Goal: Task Accomplishment & Management: Manage account settings

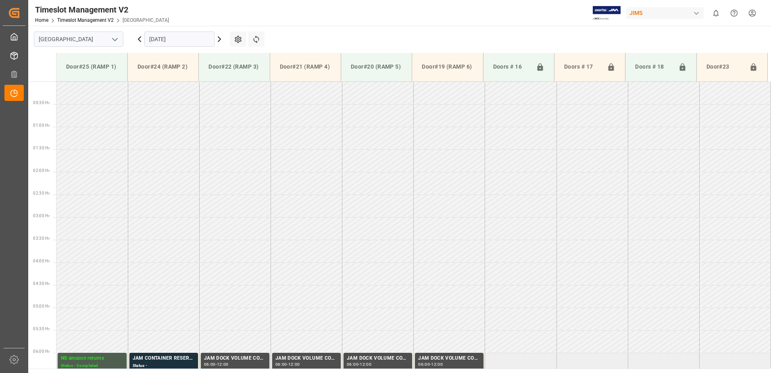
scroll to position [260, 0]
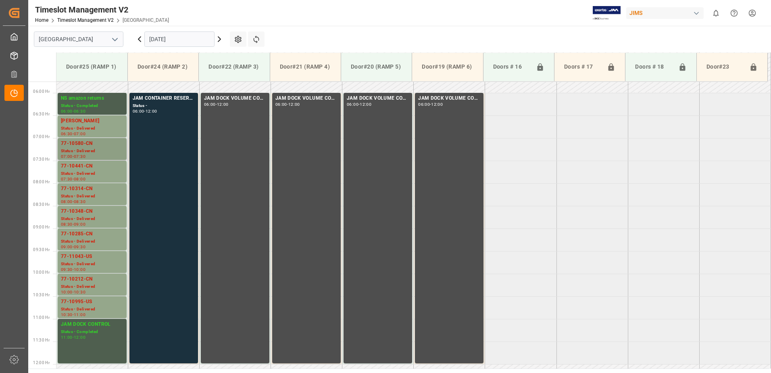
click at [87, 148] on div "Status - Delivered" at bounding box center [92, 151] width 63 height 7
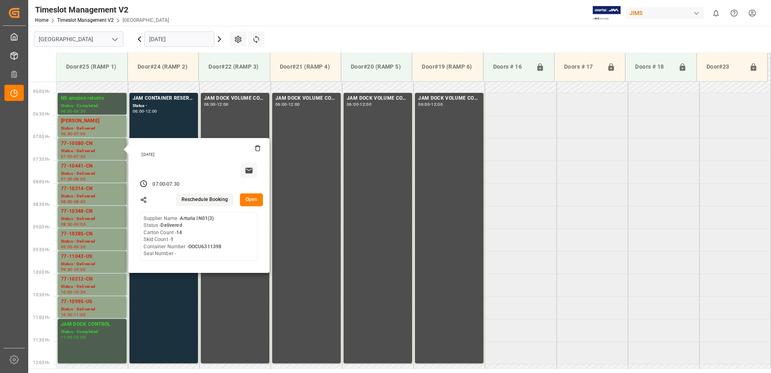
click at [251, 198] on button "Open" at bounding box center [251, 199] width 23 height 13
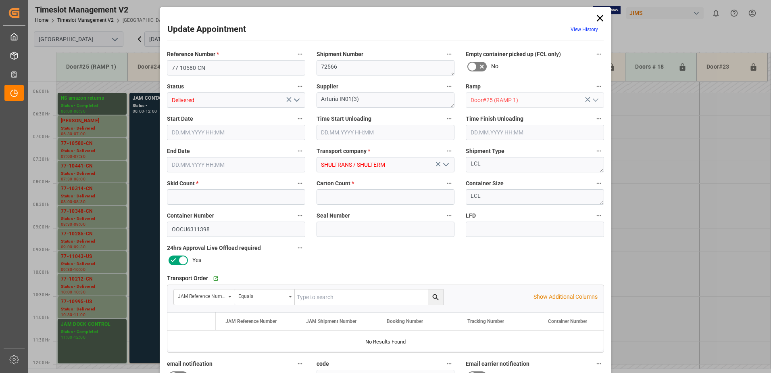
type input "1"
type input "14"
type input "[DATE] 07:00"
type input "[DATE] 08:45"
type input "[DATE] 07:30"
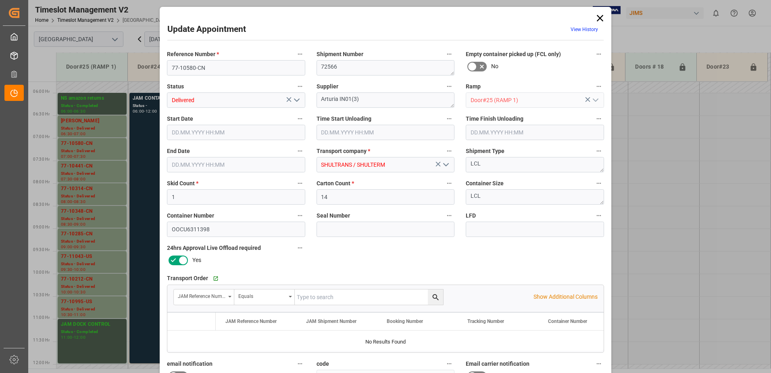
type input "[DATE] 11:38"
click at [295, 100] on icon "open menu" at bounding box center [297, 100] width 10 height 10
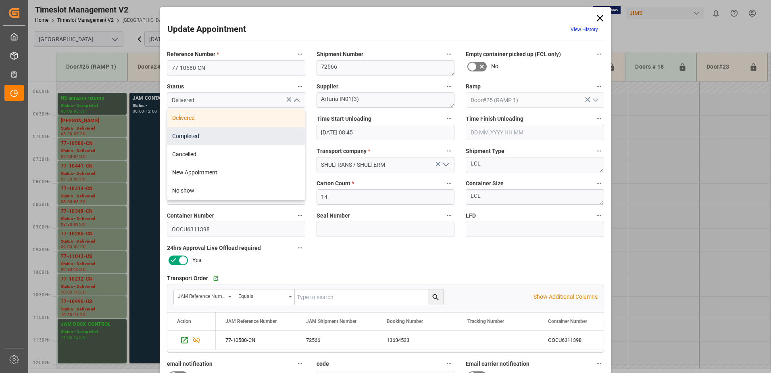
click at [226, 134] on div "Completed" at bounding box center [236, 136] width 138 height 18
type input "Completed"
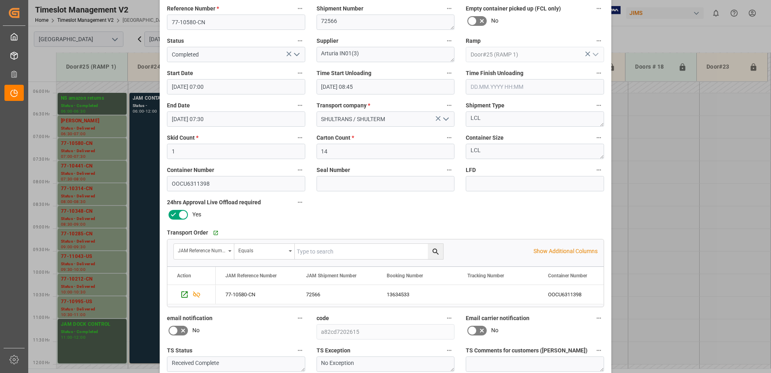
scroll to position [118, 0]
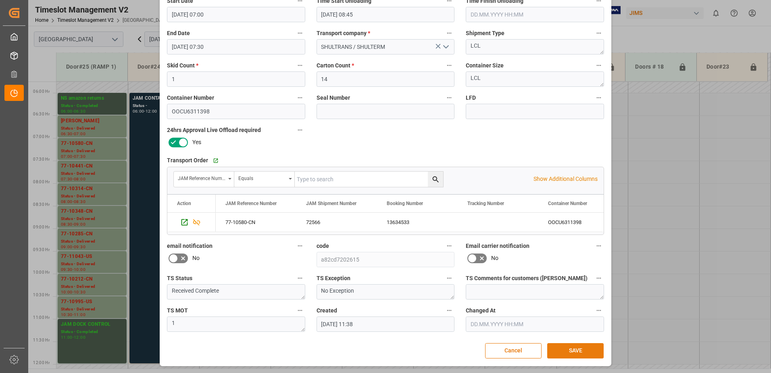
click at [578, 350] on button "SAVE" at bounding box center [575, 350] width 56 height 15
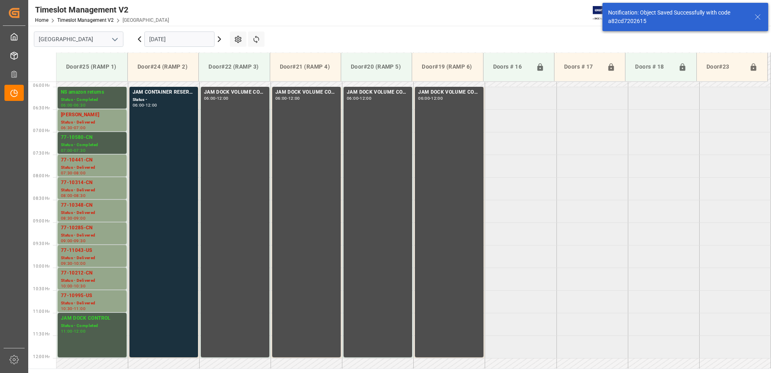
scroll to position [266, 0]
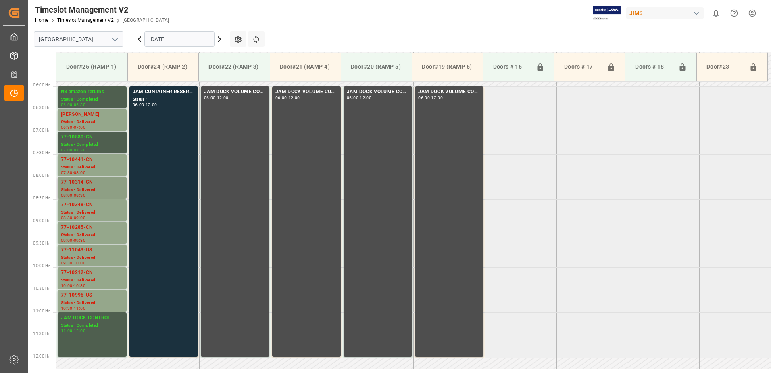
click at [90, 186] on div "77-10314-CN" at bounding box center [92, 182] width 63 height 8
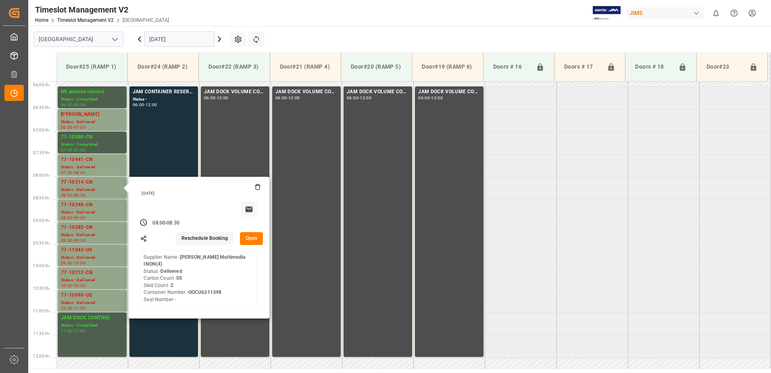
click at [252, 238] on button "Open" at bounding box center [251, 238] width 23 height 13
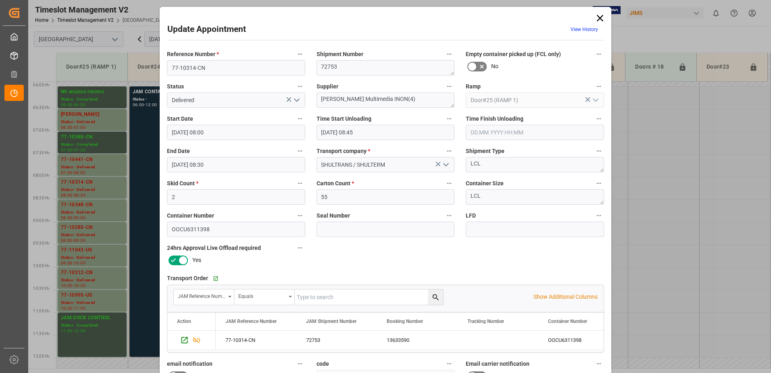
click at [296, 100] on icon "open menu" at bounding box center [297, 100] width 10 height 10
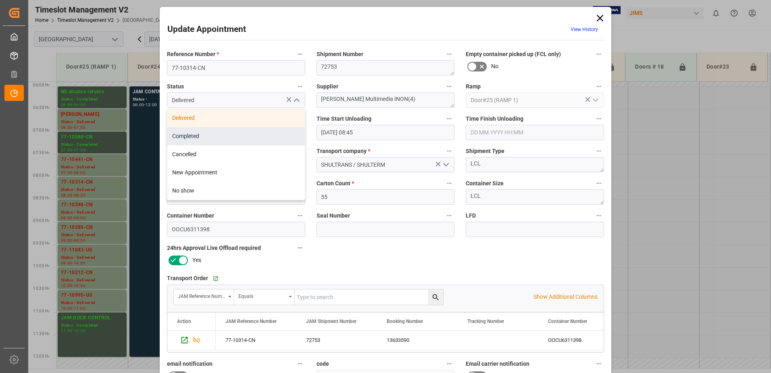
click at [208, 138] on div "Completed" at bounding box center [236, 136] width 138 height 18
type input "Completed"
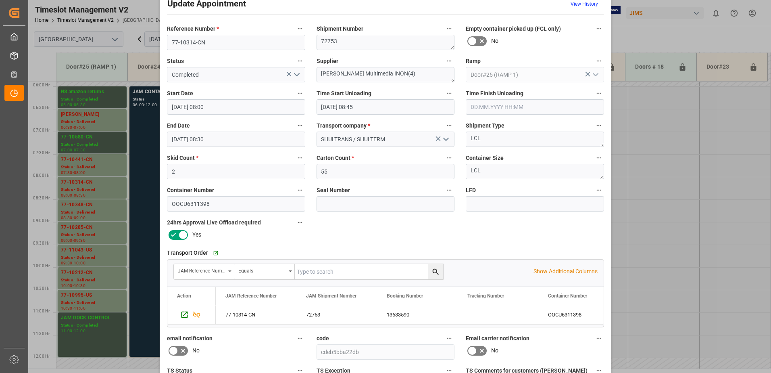
scroll to position [118, 0]
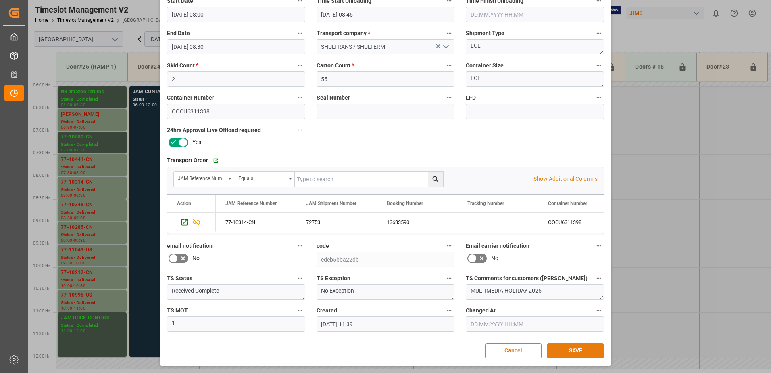
click at [574, 351] on button "SAVE" at bounding box center [575, 350] width 56 height 15
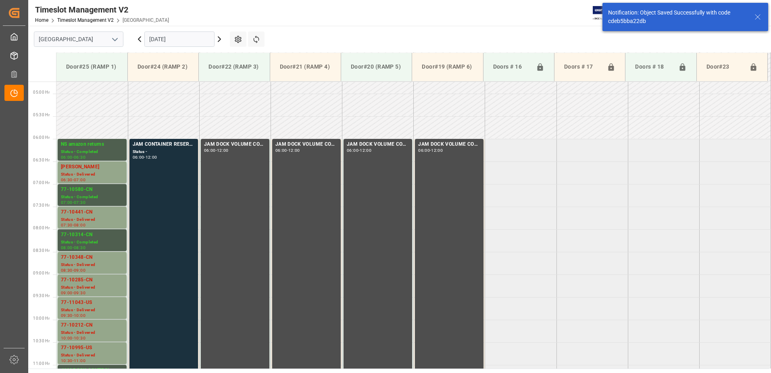
scroll to position [311, 0]
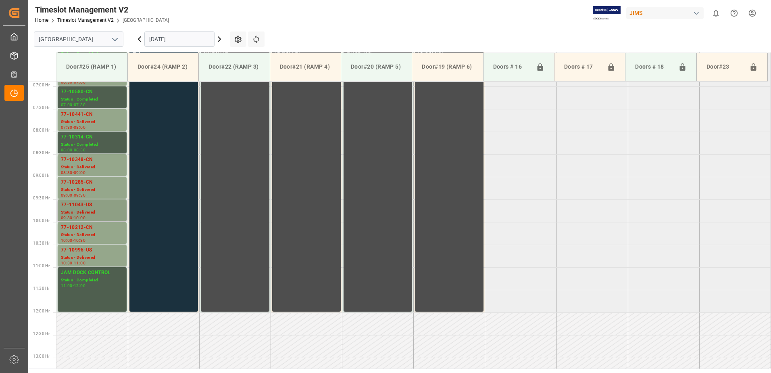
click at [78, 204] on div "77-11043-US" at bounding box center [92, 205] width 63 height 8
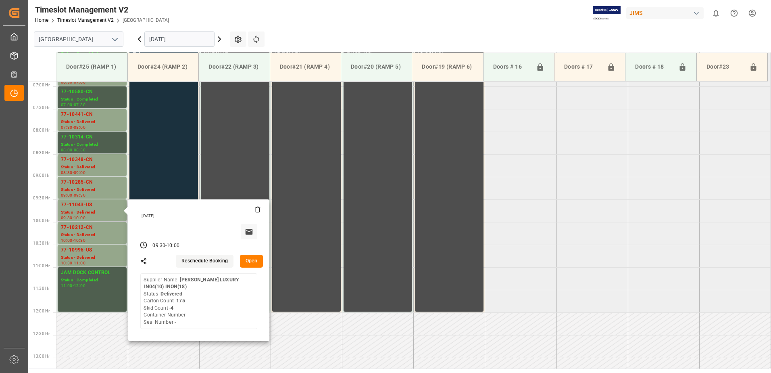
click at [252, 259] on button "Open" at bounding box center [251, 261] width 23 height 13
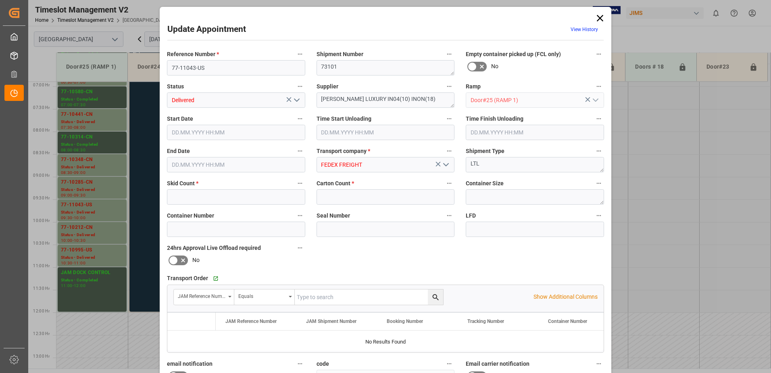
type input "4"
type input "175"
type input "22.09.2025 09:30"
type input "22.09.2025 10:30"
type input "22.09.2025 10:00"
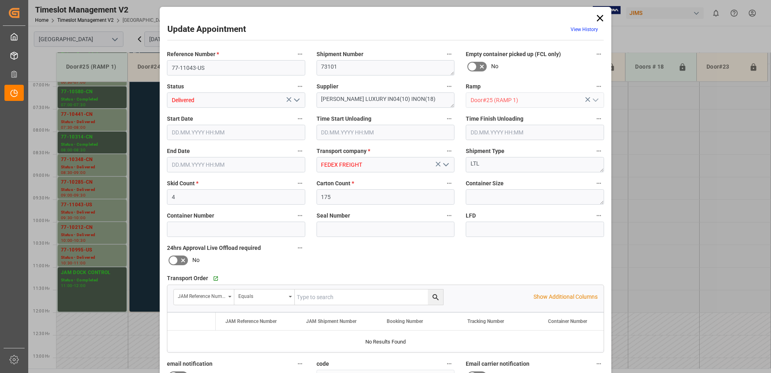
type input "19.09.2025 12:15"
drag, startPoint x: 349, startPoint y: 196, endPoint x: 311, endPoint y: 198, distance: 37.6
click at [317, 195] on input "175" at bounding box center [386, 196] width 138 height 15
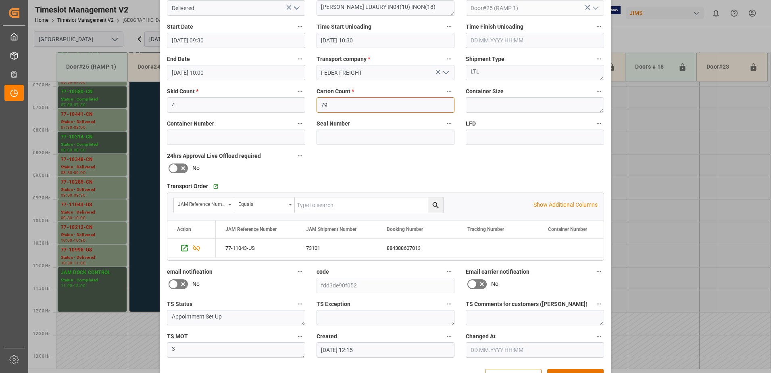
scroll to position [118, 0]
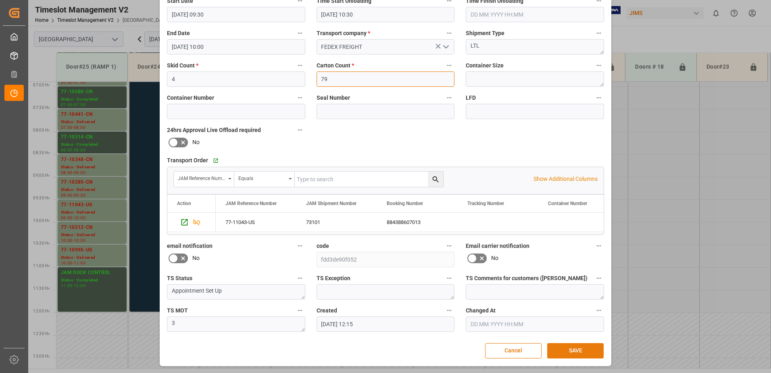
type input "79"
click at [584, 349] on button "SAVE" at bounding box center [575, 350] width 56 height 15
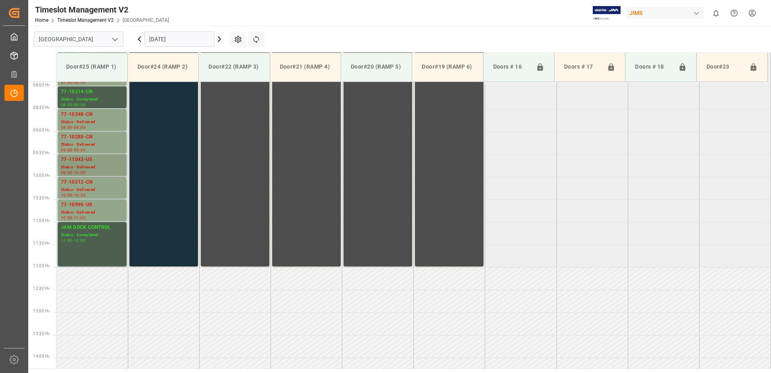
scroll to position [316, 0]
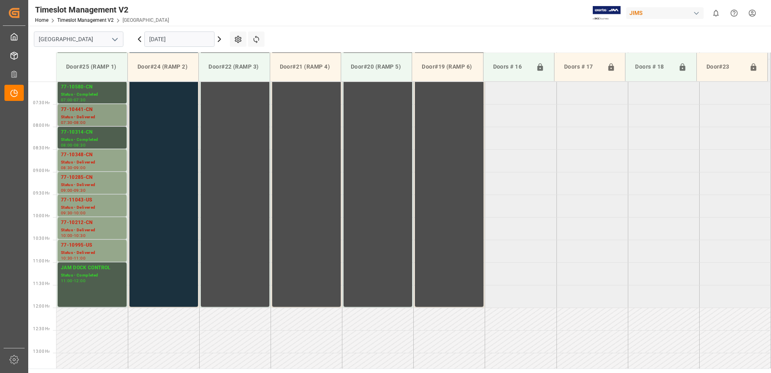
click at [81, 113] on div "77-10441-CN" at bounding box center [92, 110] width 63 height 8
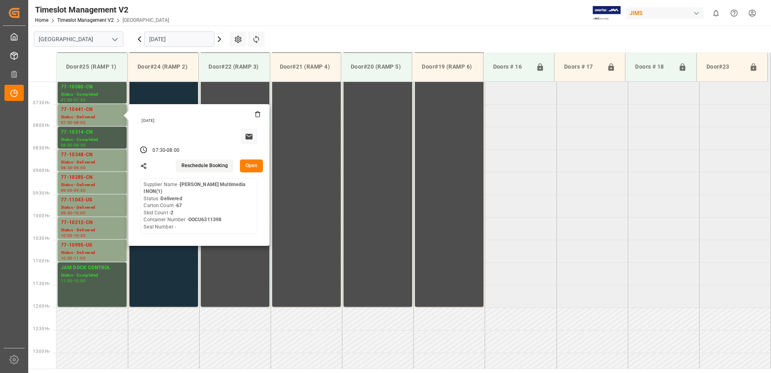
click at [253, 163] on button "Open" at bounding box center [251, 165] width 23 height 13
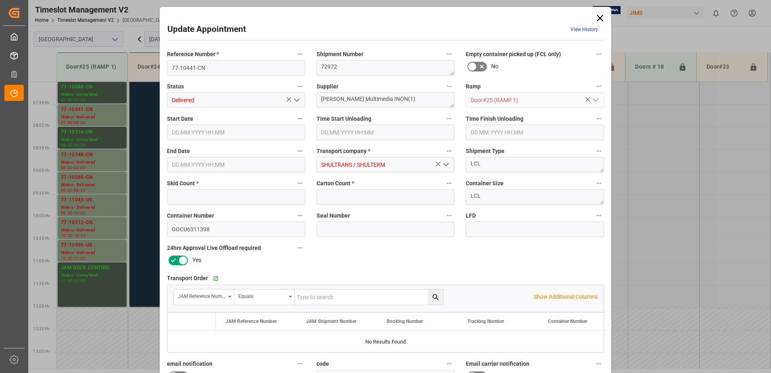
type input "2"
type input "67"
type input "22.09.2025 07:30"
type input "22.09.2025 08:45"
type input "22.09.2025 08:00"
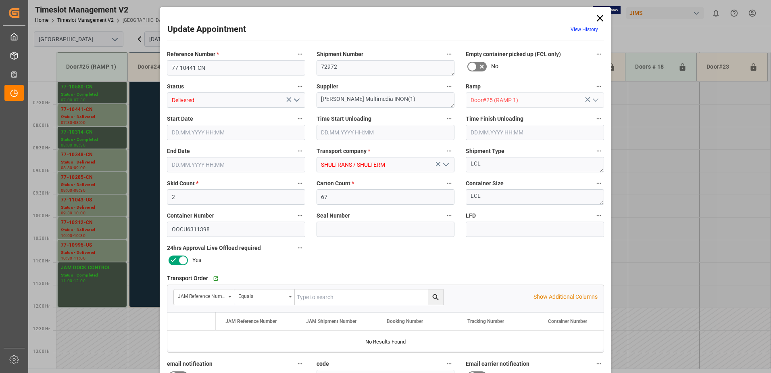
type input "19.09.2025 11:39"
click at [294, 101] on icon "open menu" at bounding box center [297, 100] width 10 height 10
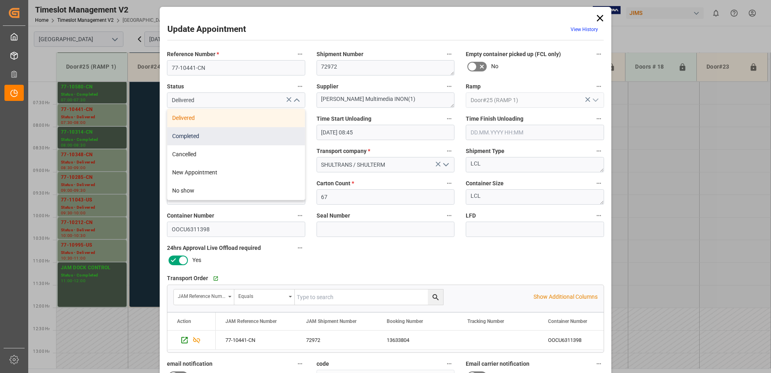
click at [241, 134] on div "Completed" at bounding box center [236, 136] width 138 height 18
type input "Completed"
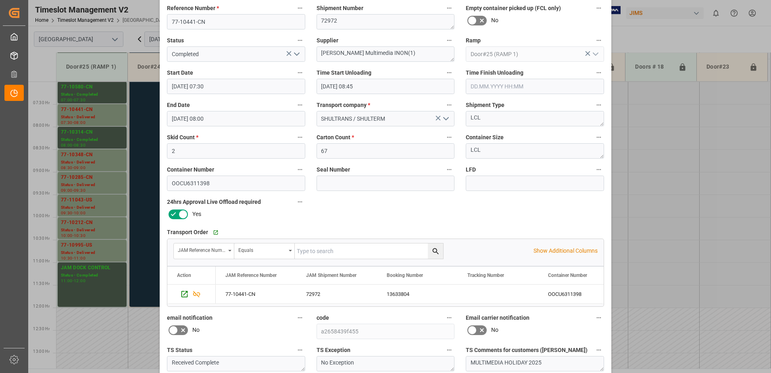
scroll to position [118, 0]
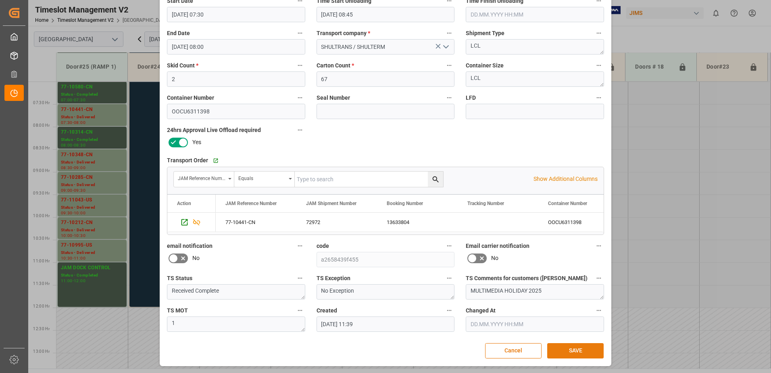
click at [580, 350] on button "SAVE" at bounding box center [575, 350] width 56 height 15
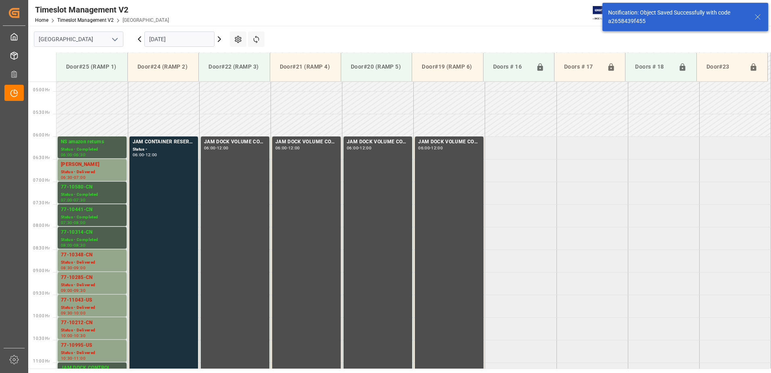
scroll to position [266, 0]
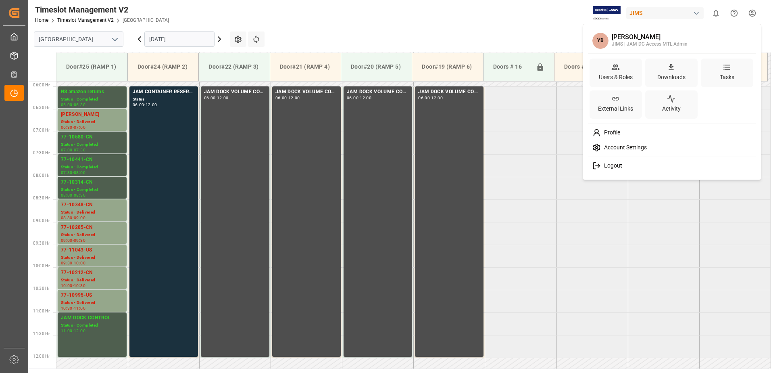
click at [752, 14] on html "Created by potrace 1.15, written by Peter Selinger 2001-2017 Created by potrace…" at bounding box center [385, 186] width 771 height 373
click at [622, 163] on div "Logout" at bounding box center [672, 165] width 165 height 15
